Goal: Information Seeking & Learning: Find contact information

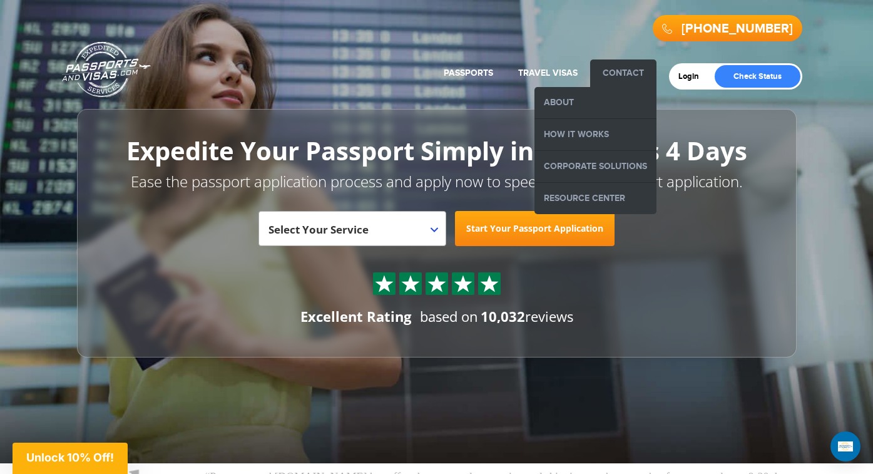
click at [625, 75] on link "Contact" at bounding box center [622, 73] width 41 height 11
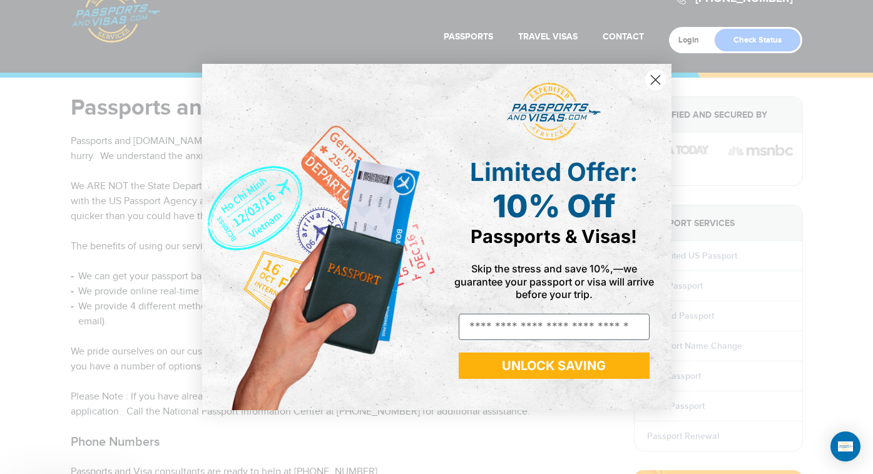
scroll to position [37, 0]
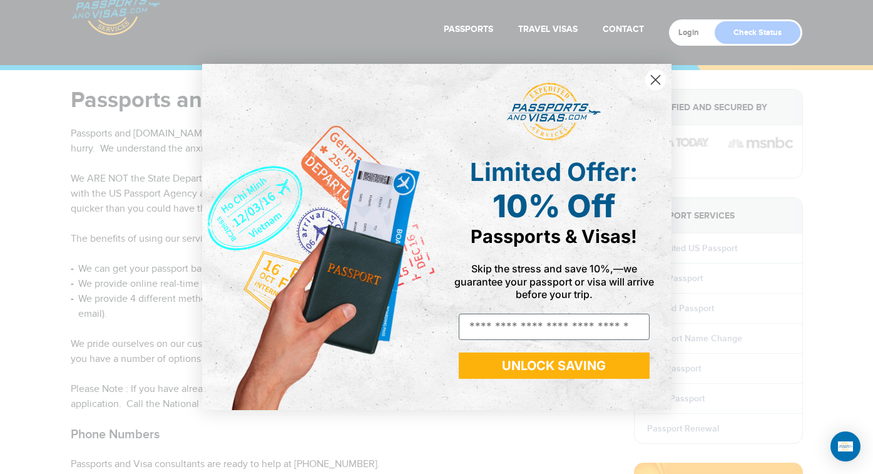
click at [654, 74] on circle "Close dialog" at bounding box center [654, 79] width 21 height 21
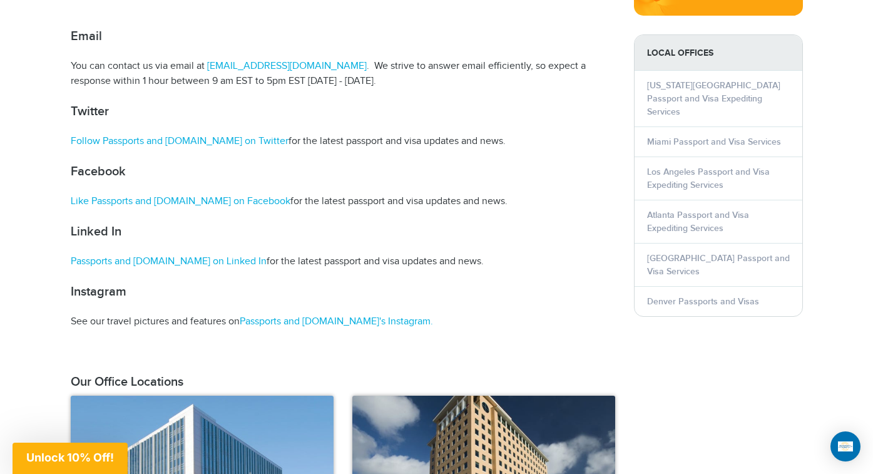
scroll to position [542, 0]
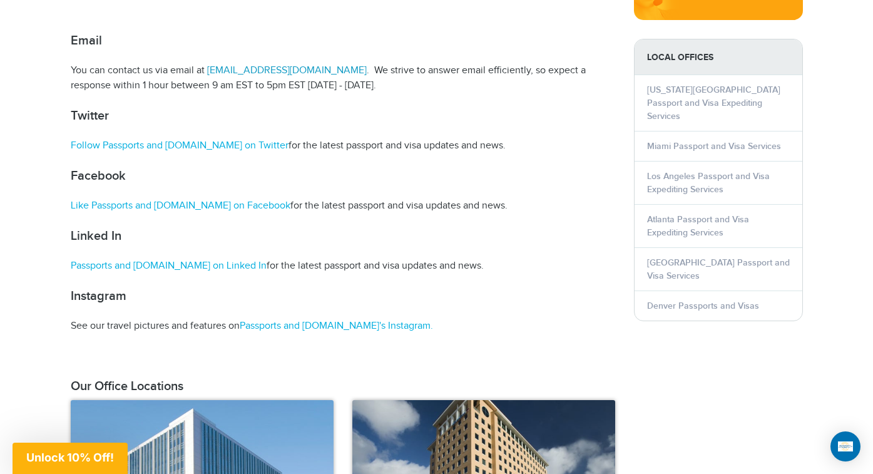
click at [333, 71] on link "[EMAIL_ADDRESS][DOMAIN_NAME]" at bounding box center [286, 70] width 162 height 12
drag, startPoint x: 335, startPoint y: 70, endPoint x: 207, endPoint y: 67, distance: 127.6
click at [207, 67] on p "You can contact us via email at [EMAIL_ADDRESS][DOMAIN_NAME] . We strive to ans…" at bounding box center [343, 78] width 544 height 30
copy p "[EMAIL_ADDRESS][DOMAIN_NAME] ."
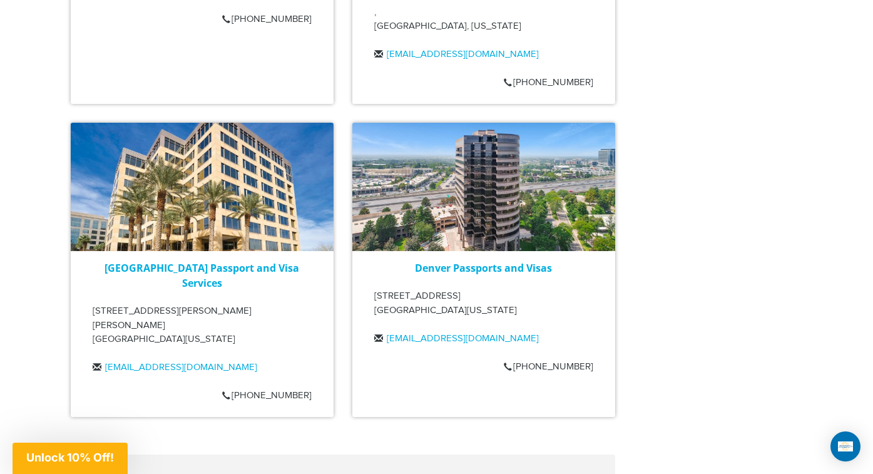
scroll to position [1546, 0]
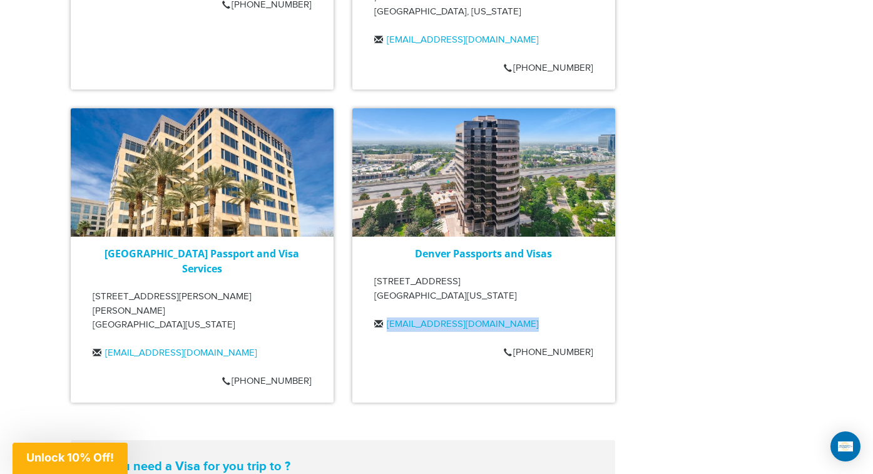
drag, startPoint x: 524, startPoint y: 295, endPoint x: 385, endPoint y: 283, distance: 139.3
click at [385, 283] on div "Denver Passports and Visas [STREET_ADDRESS][US_STATE] [EMAIL_ADDRESS][DOMAIN_NA…" at bounding box center [483, 293] width 263 height 95
copy link "[EMAIL_ADDRESS][DOMAIN_NAME]"
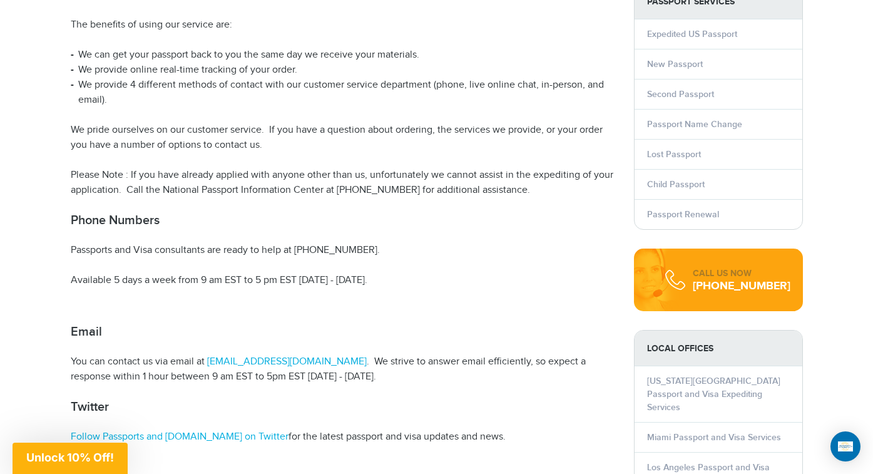
scroll to position [260, 0]
